Goal: Check status: Check status

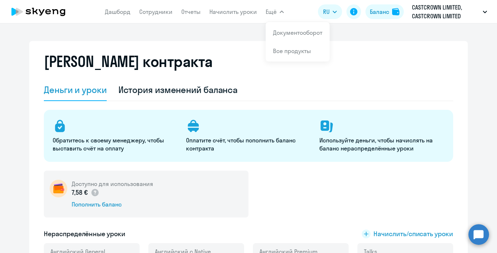
select select "english_adult_not_native_speaker"
click at [484, 232] on circle at bounding box center [479, 234] width 20 height 20
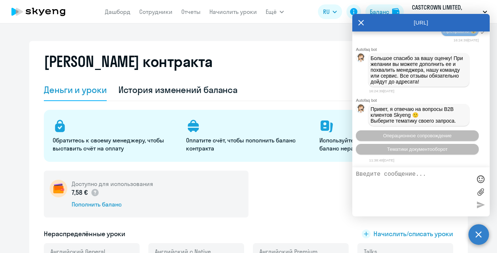
scroll to position [12556, 0]
click at [442, 7] on p "CASTCROWN LIMITED, CASTCROWN LIMITED" at bounding box center [446, 12] width 68 height 18
click at [364, 24] on div "[URL]" at bounding box center [420, 23] width 137 height 18
click at [363, 25] on icon at bounding box center [361, 22] width 5 height 5
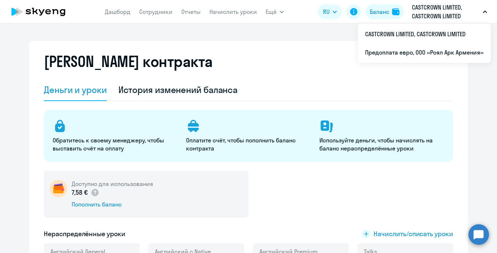
click at [450, 17] on p "CASTCROWN LIMITED, CASTCROWN LIMITED" at bounding box center [446, 12] width 68 height 18
click at [449, 13] on p "CASTCROWN LIMITED, CASTCROWN LIMITED" at bounding box center [446, 12] width 68 height 18
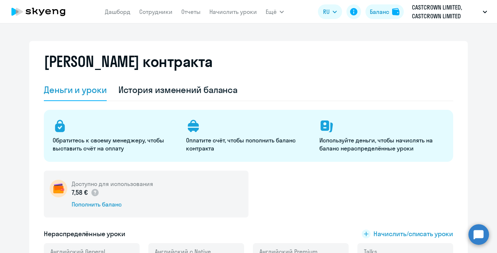
click at [449, 13] on p "CASTCROWN LIMITED, CASTCROWN LIMITED" at bounding box center [446, 12] width 68 height 18
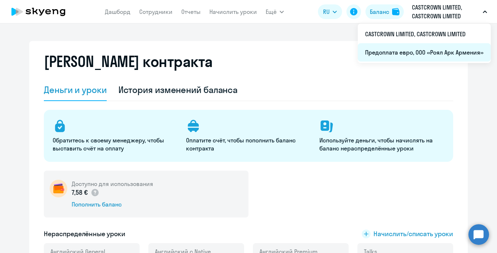
click at [441, 48] on li "Предоплата евро, ООО «Роял Арк Армения»" at bounding box center [424, 52] width 133 height 18
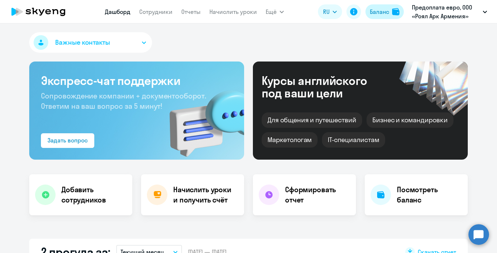
click at [393, 10] on img at bounding box center [395, 11] width 7 height 7
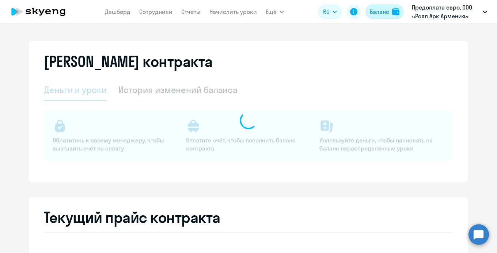
select select "english_adult_not_native_speaker"
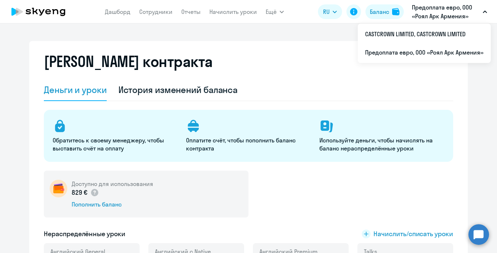
click at [449, 10] on p "Предоплата евро, ООО «Роял Арк Армения»" at bounding box center [446, 12] width 68 height 18
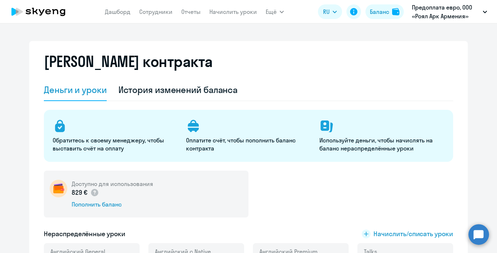
click at [449, 11] on p "Предоплата евро, ООО «Роял Арк Армения»" at bounding box center [446, 12] width 68 height 18
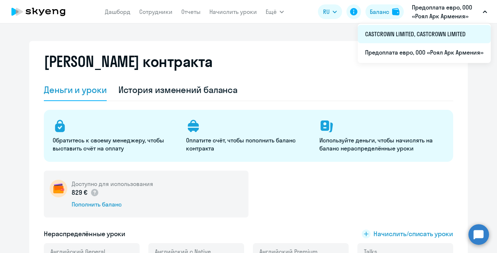
click at [431, 32] on li "CASTCROWN LIMITED, CASTCROWN LIMITED" at bounding box center [424, 34] width 133 height 18
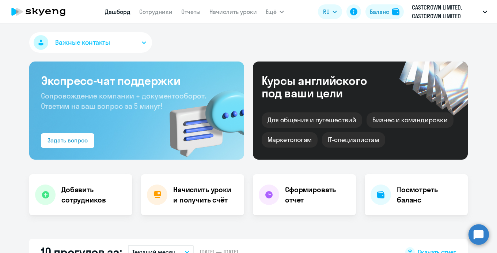
select select "30"
